Goal: Information Seeking & Learning: Understand process/instructions

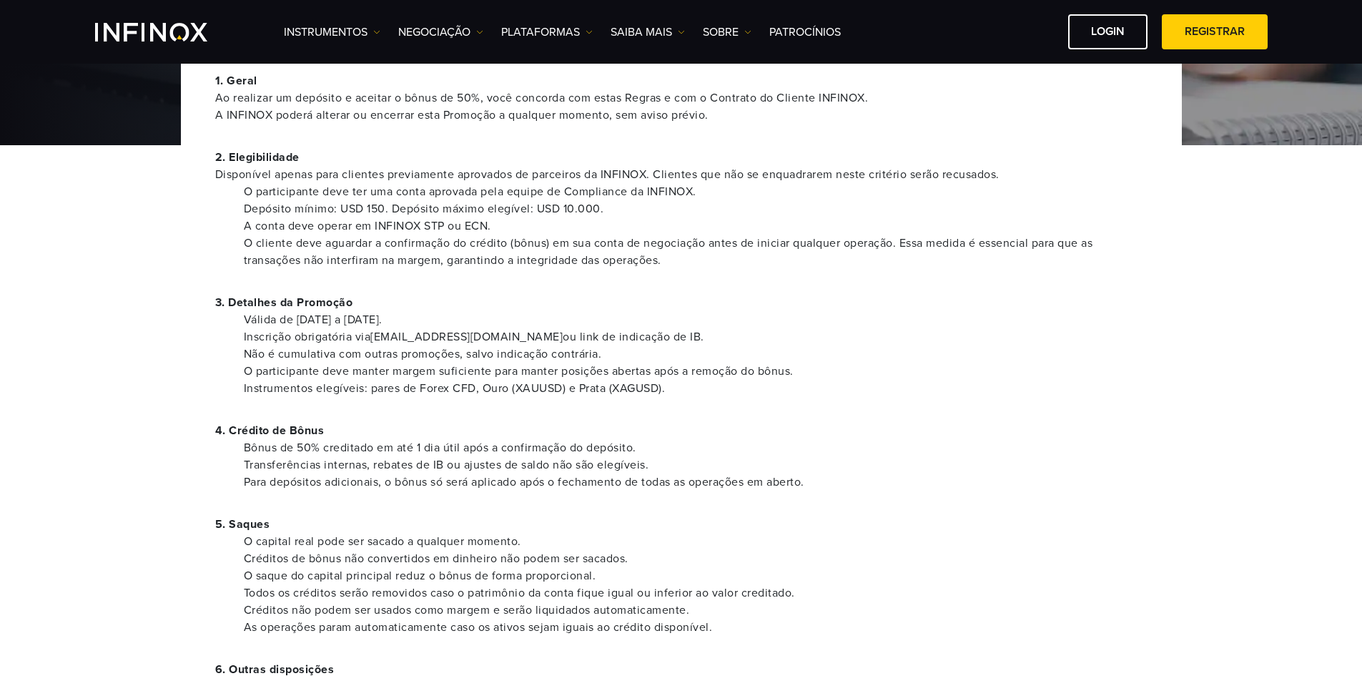
scroll to position [143, 0]
drag, startPoint x: 231, startPoint y: 213, endPoint x: 385, endPoint y: 212, distance: 154.5
click at [385, 212] on ul "O participante deve ter uma conta aprovada pela equipe de Compliance da INFINOX…" at bounding box center [681, 227] width 933 height 86
click at [561, 207] on li "Depósito mínimo: USD 150. Depósito máximo elegível: USD 10.000." at bounding box center [696, 209] width 904 height 17
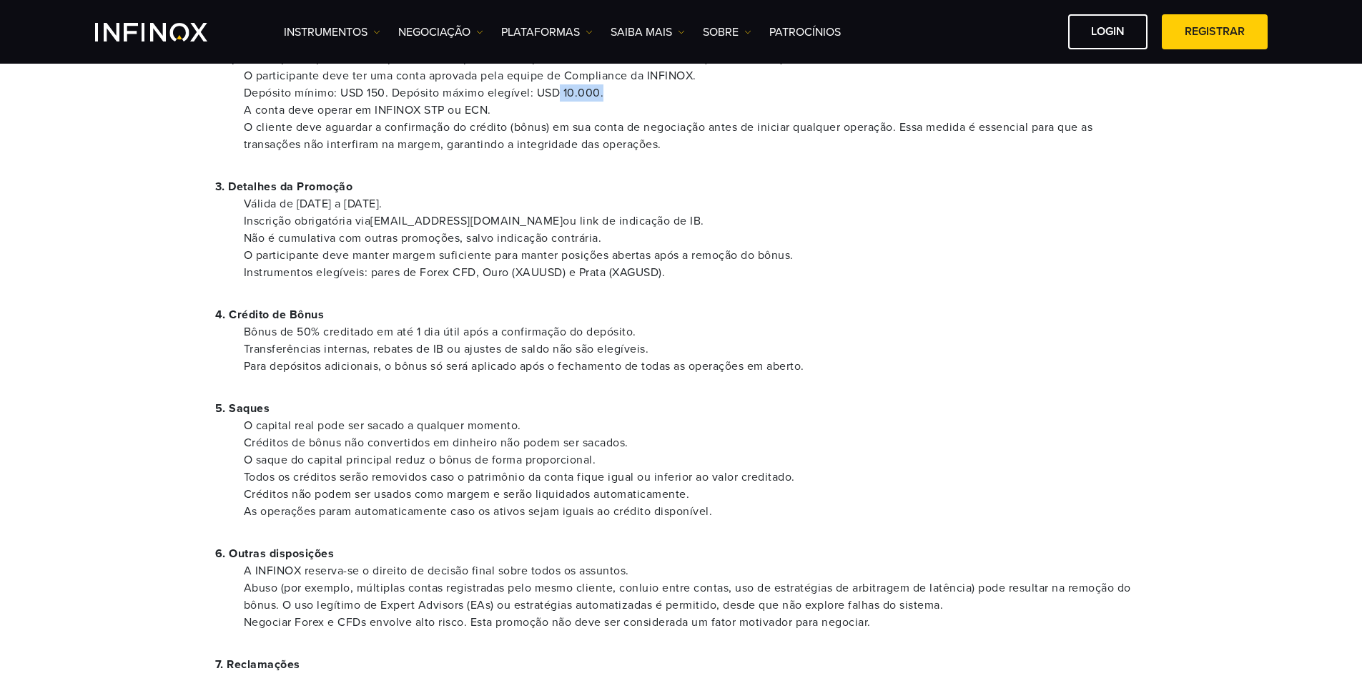
scroll to position [286, 0]
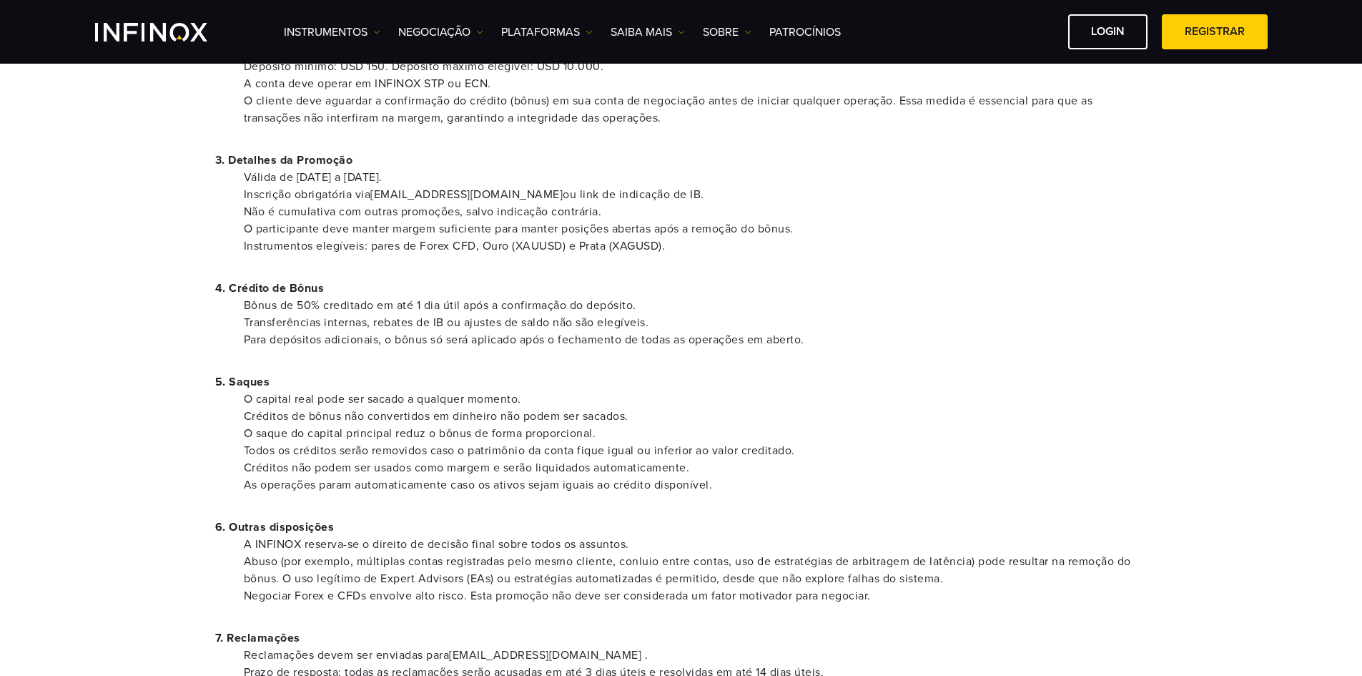
click at [478, 360] on div "1. Geral Ao realizar um depósito e aceitar o bônus de 50%, você concorda com es…" at bounding box center [681, 342] width 1001 height 892
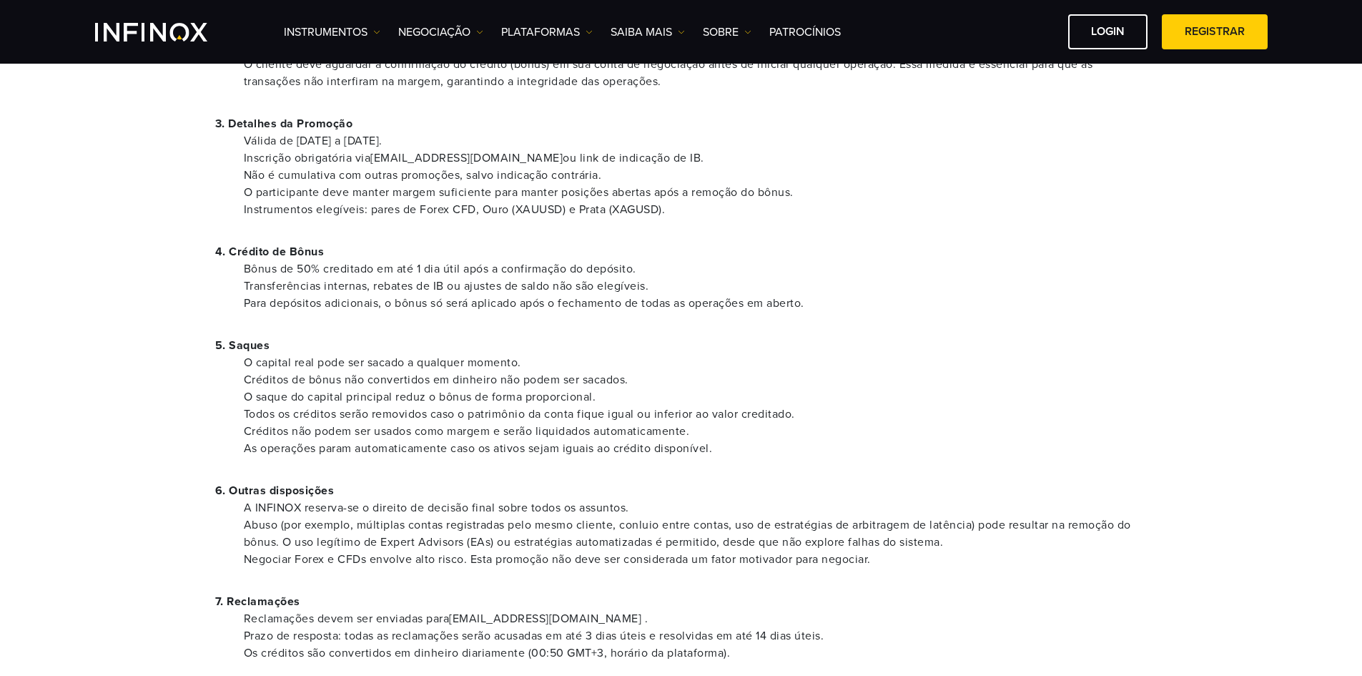
scroll to position [358, 0]
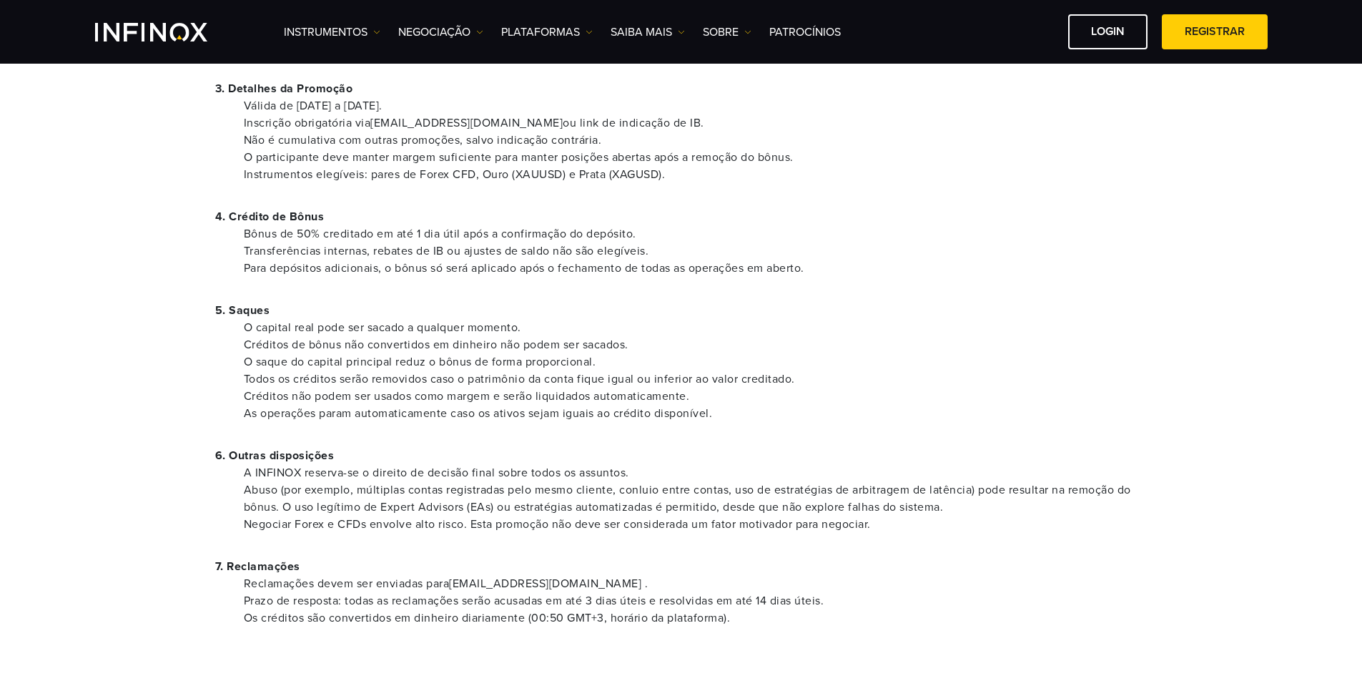
click at [479, 303] on p "5. Saques" at bounding box center [681, 310] width 933 height 17
click at [788, 318] on p "5. Saques" at bounding box center [681, 310] width 933 height 17
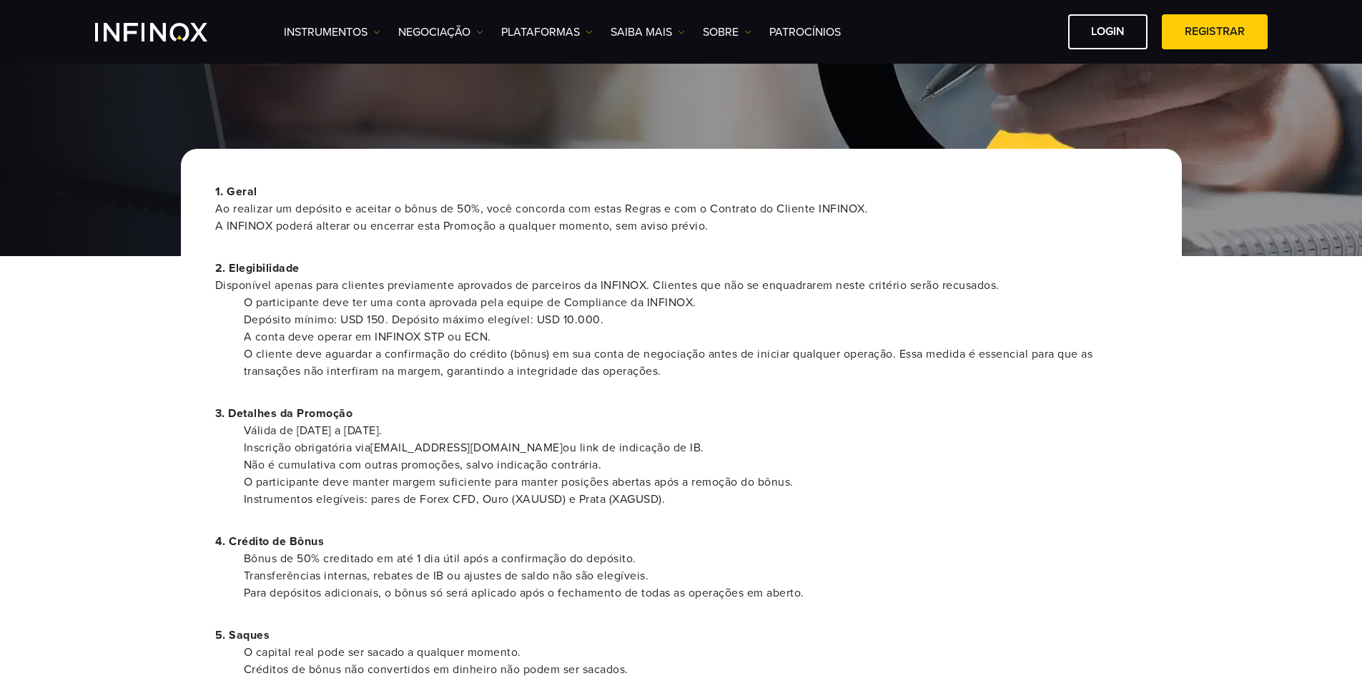
scroll to position [0, 0]
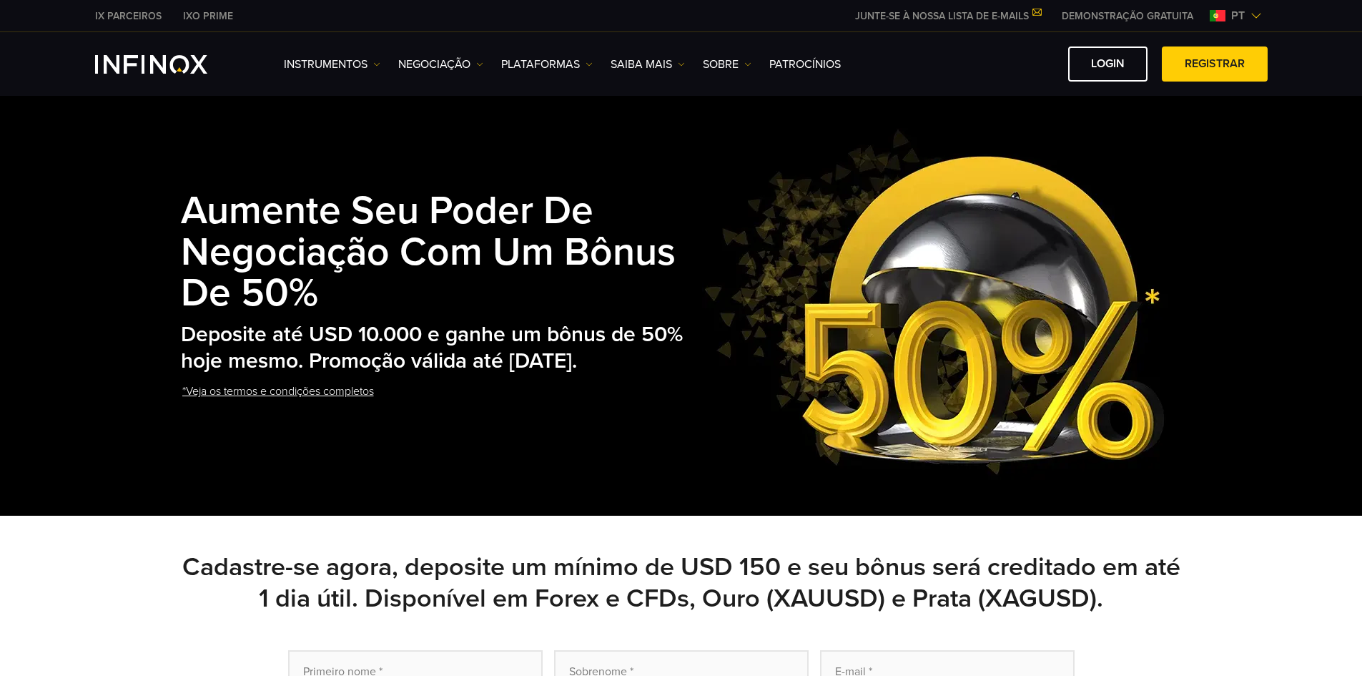
click at [263, 407] on link "*Veja os termos e condições completos" at bounding box center [278, 391] width 195 height 35
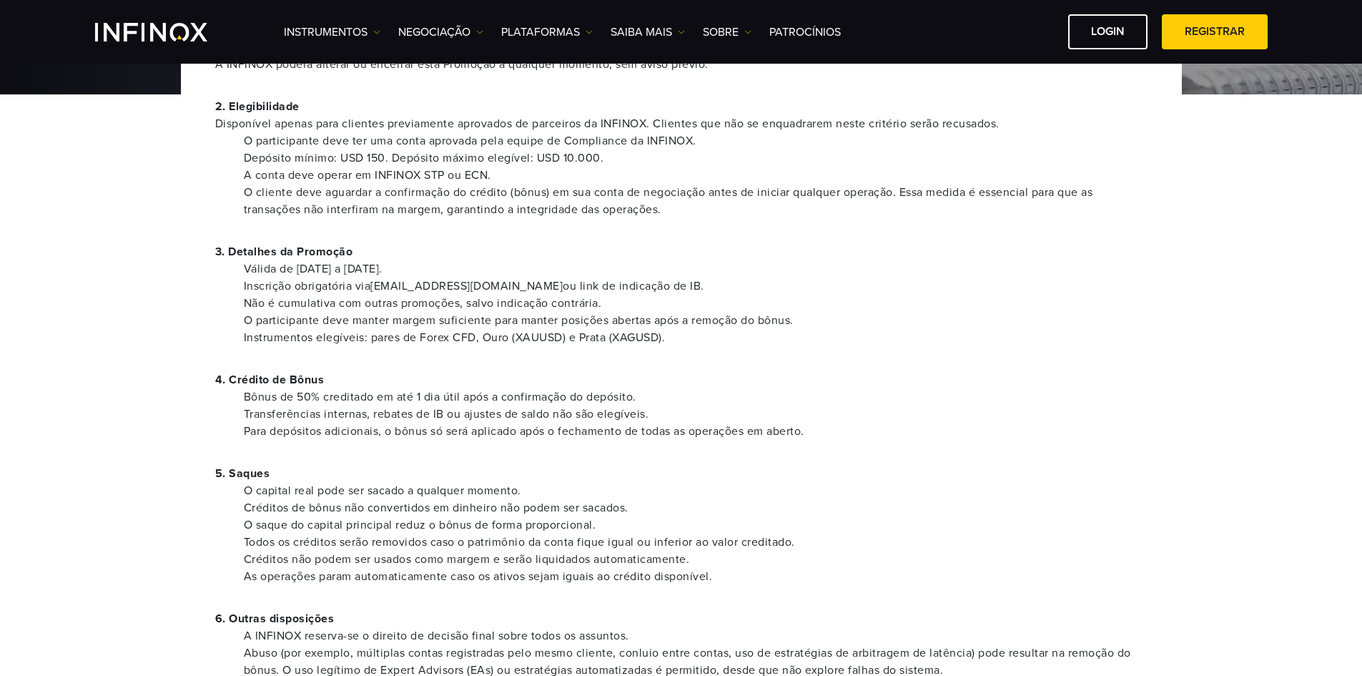
scroll to position [143, 0]
